Goal: Task Accomplishment & Management: Manage account settings

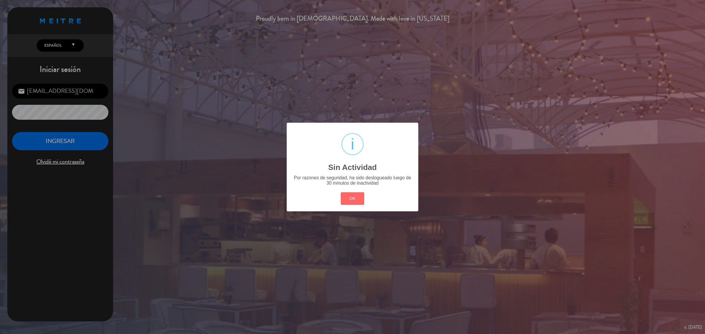
click at [341, 191] on div "OK Cancel" at bounding box center [352, 198] width 26 height 15
click at [347, 198] on button "OK" at bounding box center [353, 198] width 24 height 13
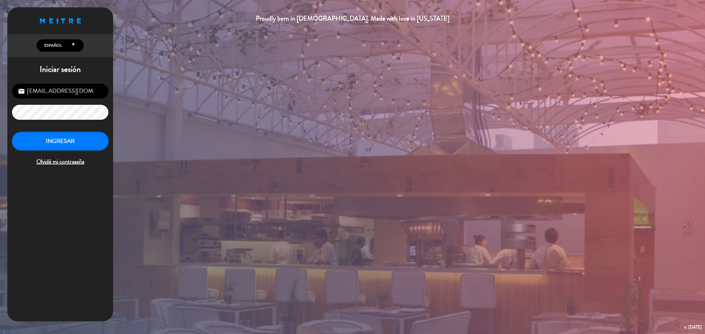
click at [90, 147] on button "INGRESAR" at bounding box center [60, 141] width 96 height 18
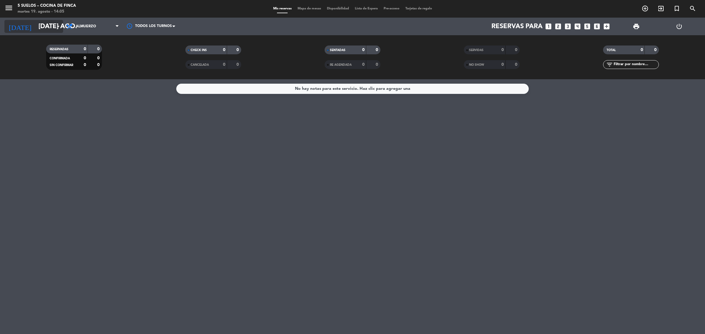
click at [41, 27] on input "[DATE] ago." at bounding box center [77, 26] width 82 height 13
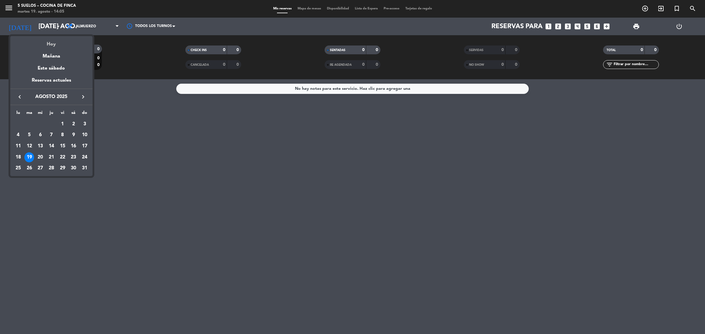
click at [58, 41] on div "Hoy" at bounding box center [51, 42] width 82 height 12
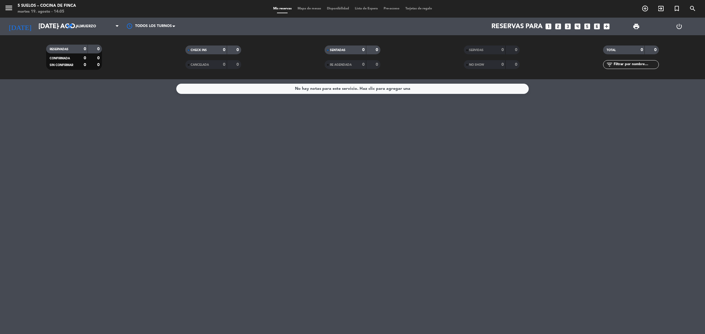
click at [3, 8] on div "menu 5 SUELOS – COCINA DE FINCA martes 19. agosto - 14:05" at bounding box center [88, 9] width 176 height 14
click at [6, 6] on icon "menu" at bounding box center [8, 8] width 9 height 9
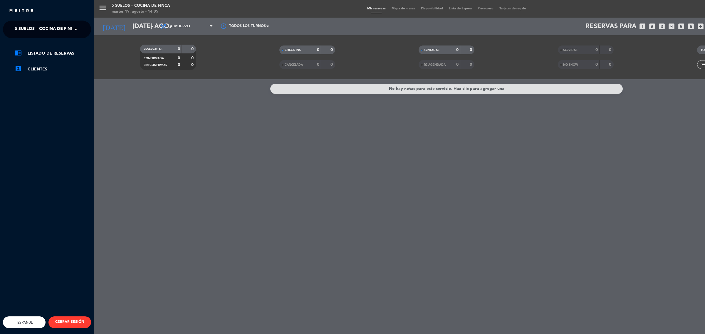
click at [53, 31] on span "5 SUELOS – COCINA DE FINCA" at bounding box center [46, 29] width 62 height 12
click at [57, 51] on span "FINCA VICTORIA – TURISMO" at bounding box center [34, 54] width 57 height 7
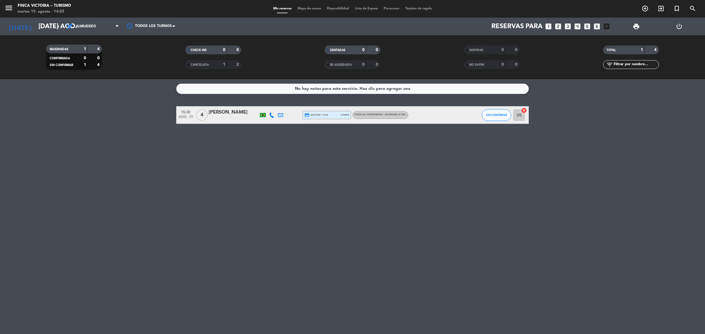
click at [234, 114] on div "[PERSON_NAME]" at bounding box center [233, 113] width 50 height 8
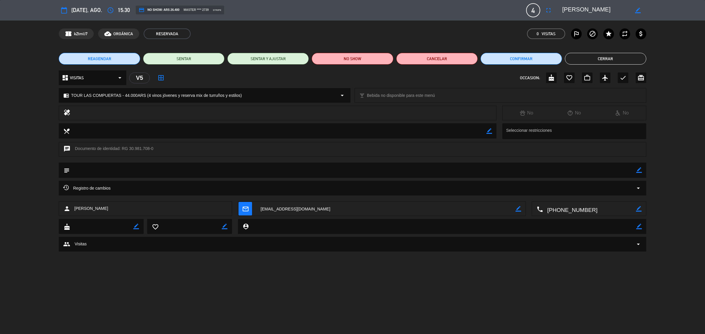
click at [636, 187] on icon "arrow_drop_down" at bounding box center [638, 188] width 7 height 7
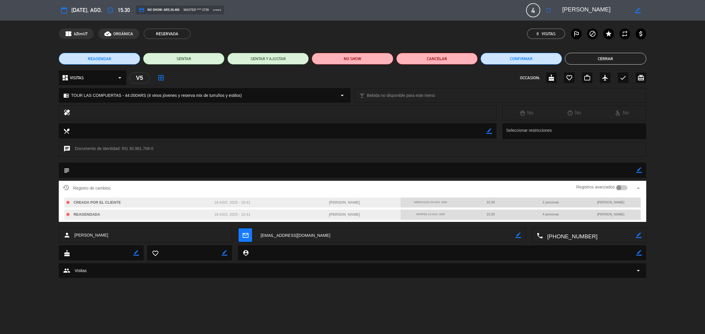
click at [641, 189] on icon "arrow_drop_up" at bounding box center [638, 188] width 7 height 7
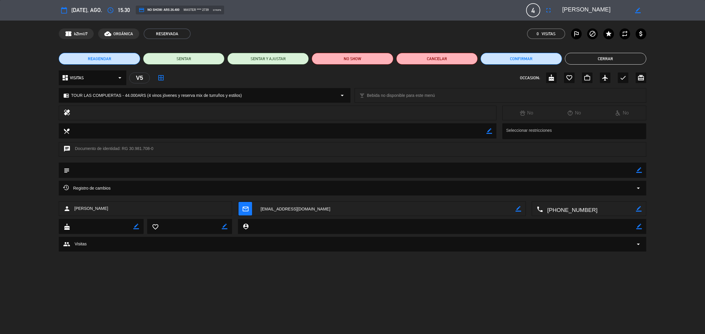
click at [589, 64] on button "Cerrar" at bounding box center [605, 59] width 81 height 12
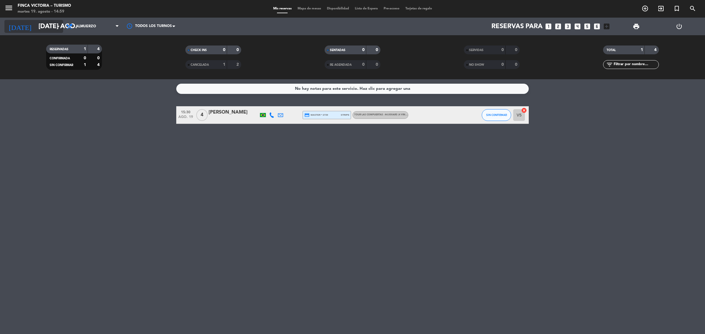
click at [49, 21] on input "[DATE] ago." at bounding box center [77, 26] width 82 height 13
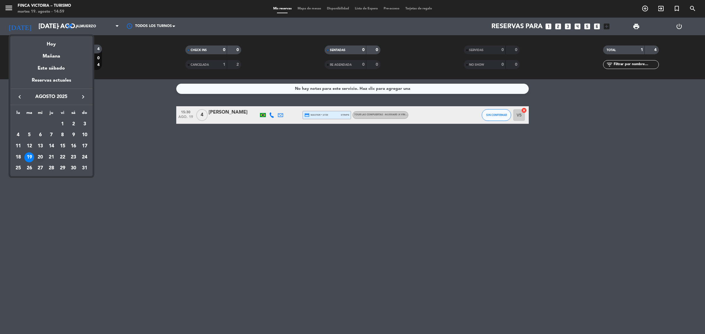
click at [40, 153] on div "20" at bounding box center [40, 157] width 10 height 10
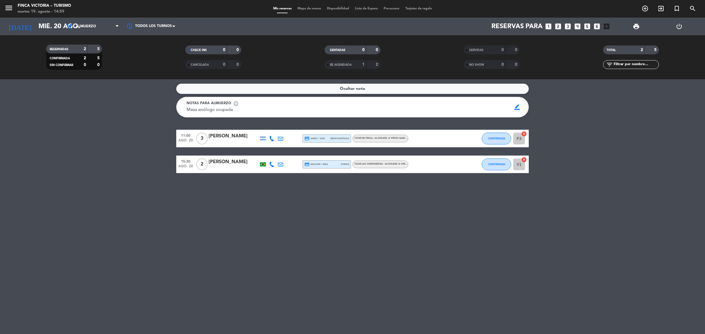
click at [262, 102] on div "Notas para almuerzo info_outline" at bounding box center [346, 104] width 321 height 6
click at [42, 27] on input "mié. 20 ago." at bounding box center [77, 26] width 82 height 13
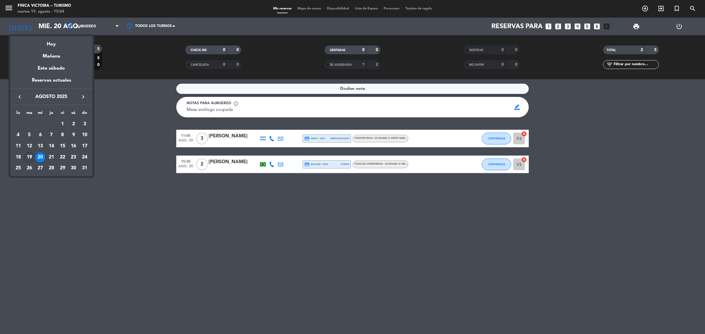
click at [28, 155] on div "19" at bounding box center [29, 157] width 10 height 10
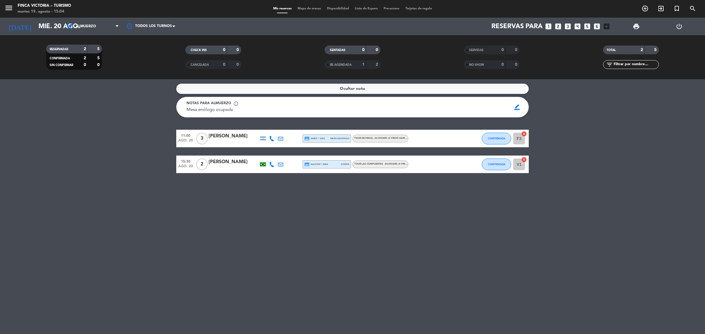
type input "[DATE] ago."
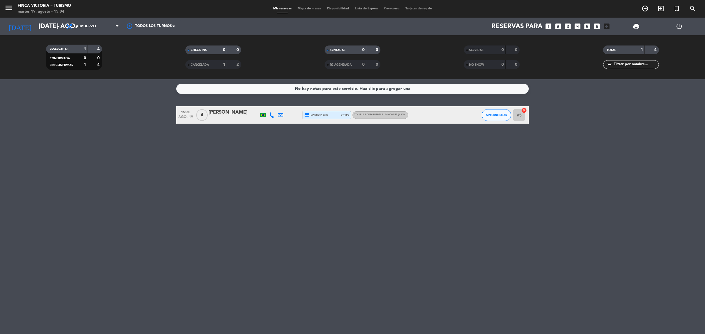
click at [231, 115] on div "[PERSON_NAME]" at bounding box center [233, 113] width 50 height 8
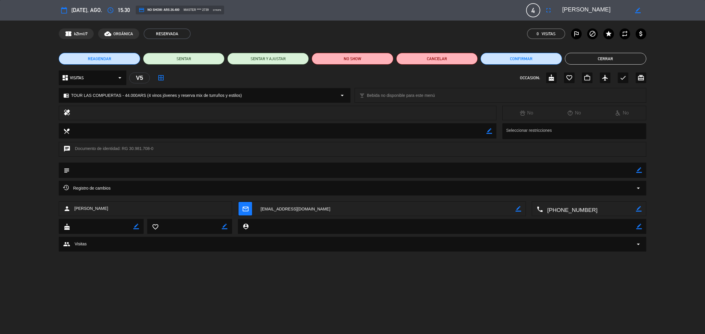
click at [635, 58] on button "Cerrar" at bounding box center [605, 59] width 81 height 12
